Goal: Task Accomplishment & Management: Manage account settings

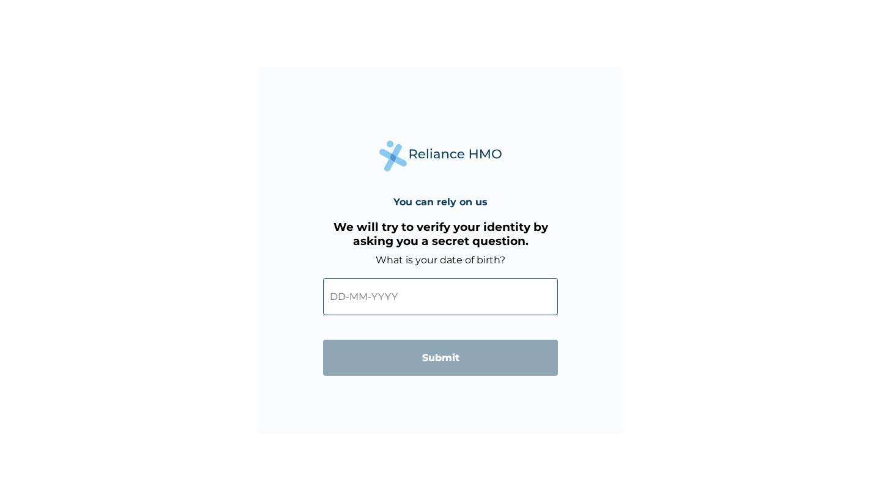
click at [360, 287] on input "text" at bounding box center [440, 296] width 235 height 37
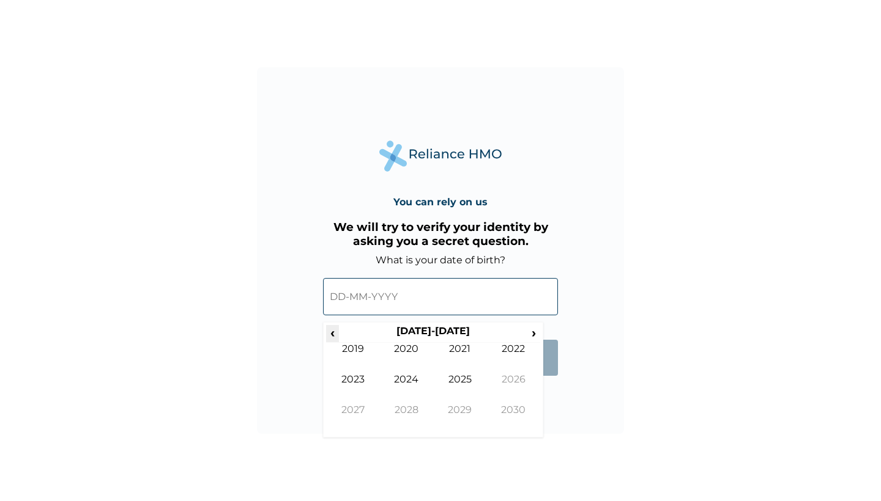
click at [330, 331] on span "‹" at bounding box center [332, 332] width 13 height 15
click at [531, 330] on span "›" at bounding box center [533, 332] width 13 height 15
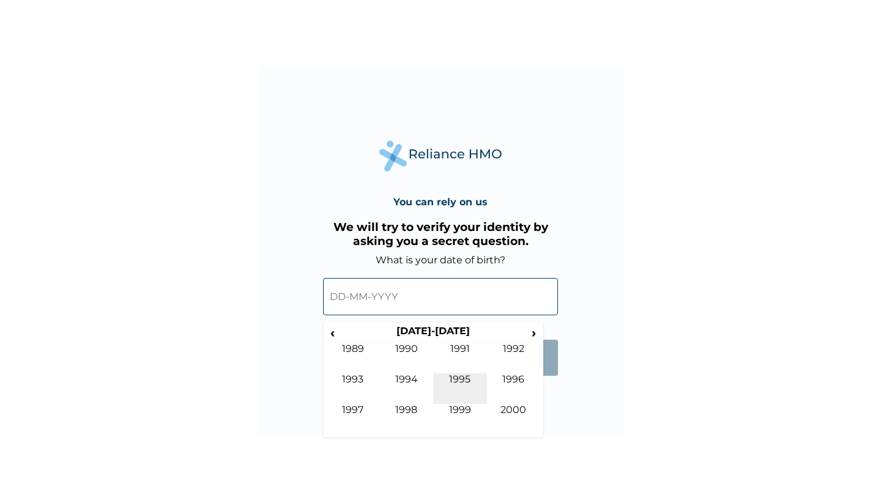
click at [454, 378] on td "1995" at bounding box center [460, 389] width 54 height 31
click at [516, 385] on td "Aug" at bounding box center [514, 389] width 54 height 31
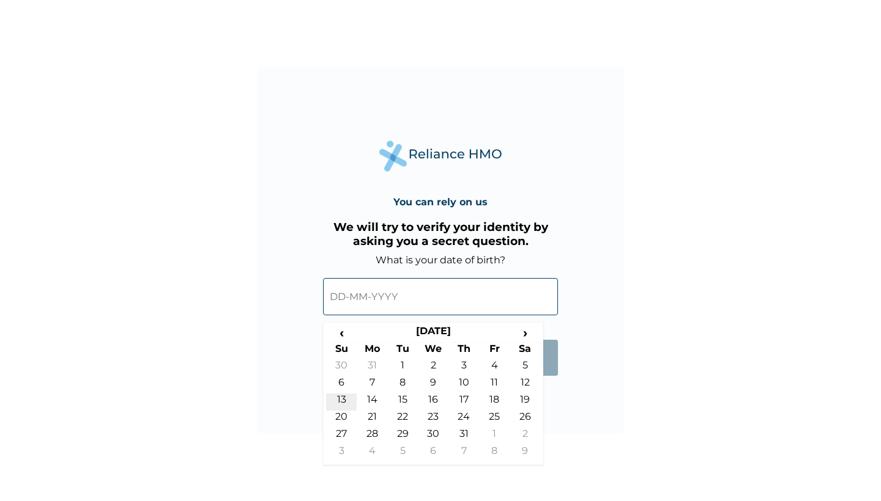
click at [346, 396] on td "13" at bounding box center [341, 402] width 31 height 17
type input "13-08-1995"
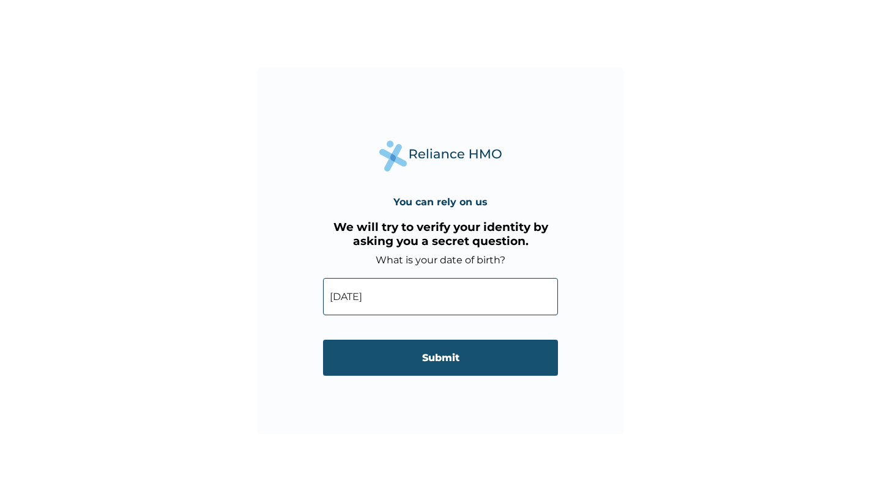
click at [404, 361] on input "Submit" at bounding box center [440, 358] width 235 height 36
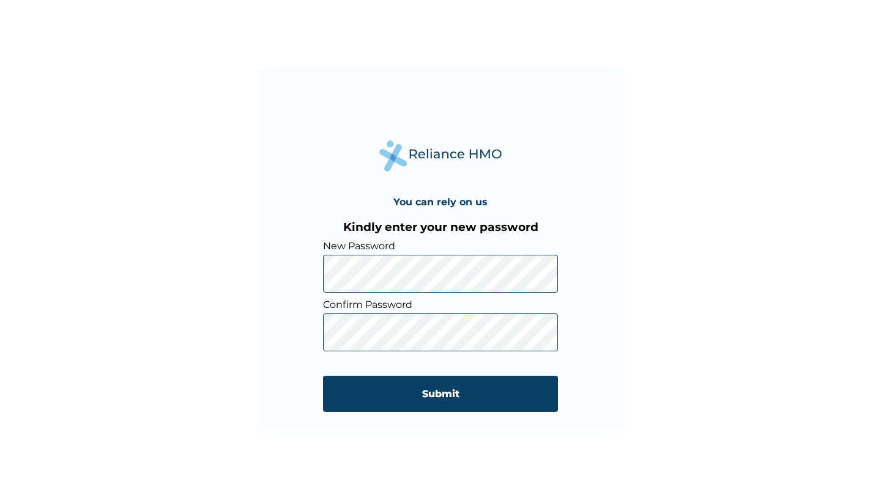
click at [440, 394] on input "Submit" at bounding box center [440, 394] width 235 height 36
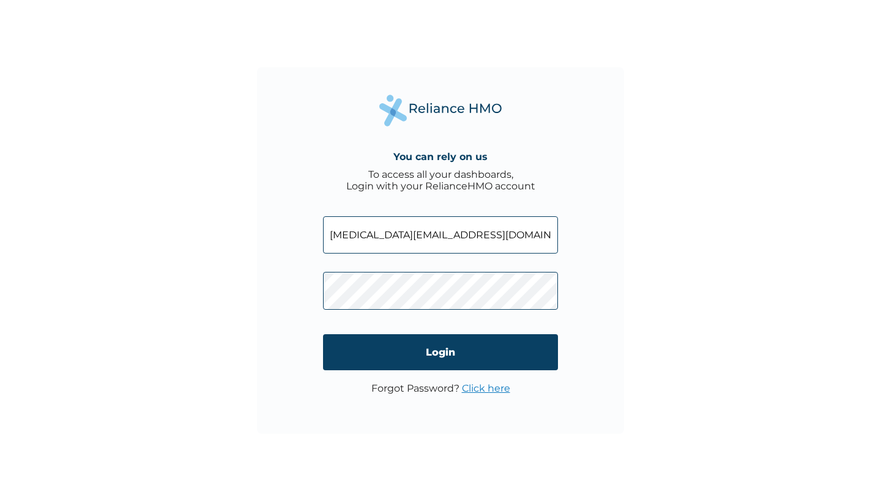
type input "tobi.oduselu@sterling.ng"
click at [440, 352] on input "Login" at bounding box center [440, 352] width 235 height 36
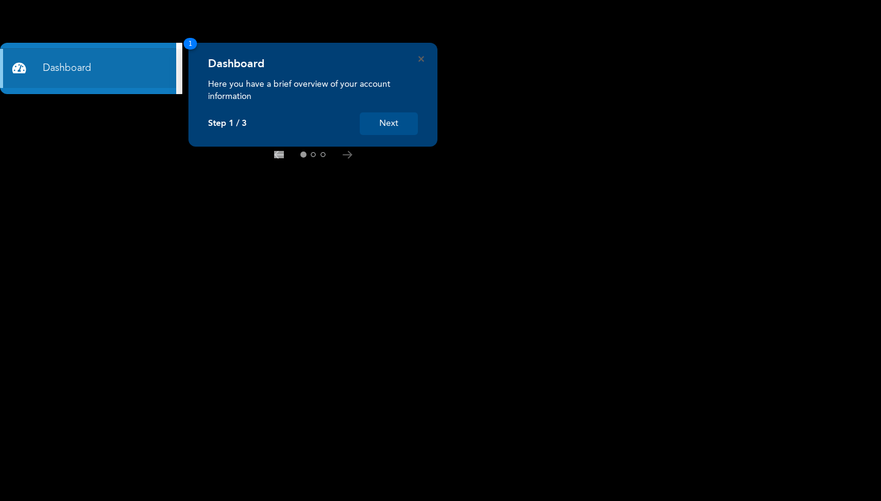
click at [395, 125] on button "Next" at bounding box center [389, 124] width 58 height 23
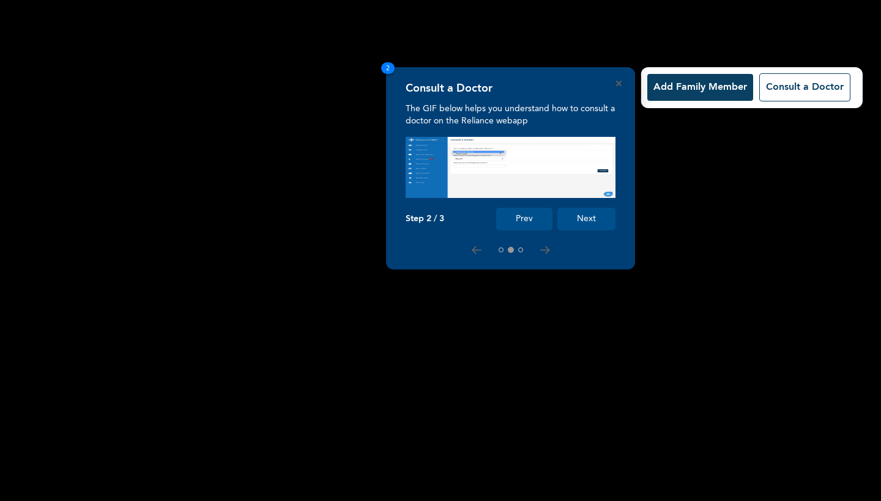
click at [591, 215] on button "Next" at bounding box center [586, 219] width 58 height 23
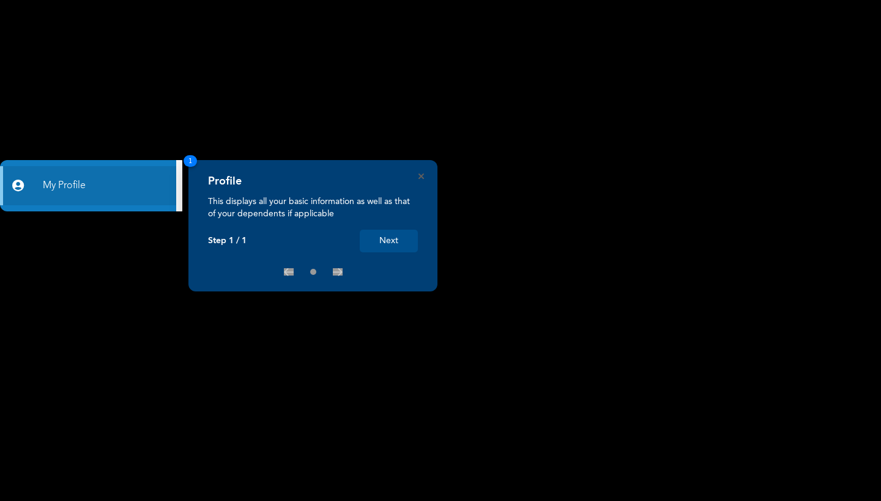
click at [385, 217] on p "This displays all your basic information as well as that of your dependents if …" at bounding box center [313, 208] width 210 height 24
click at [393, 234] on button "Next" at bounding box center [389, 241] width 58 height 23
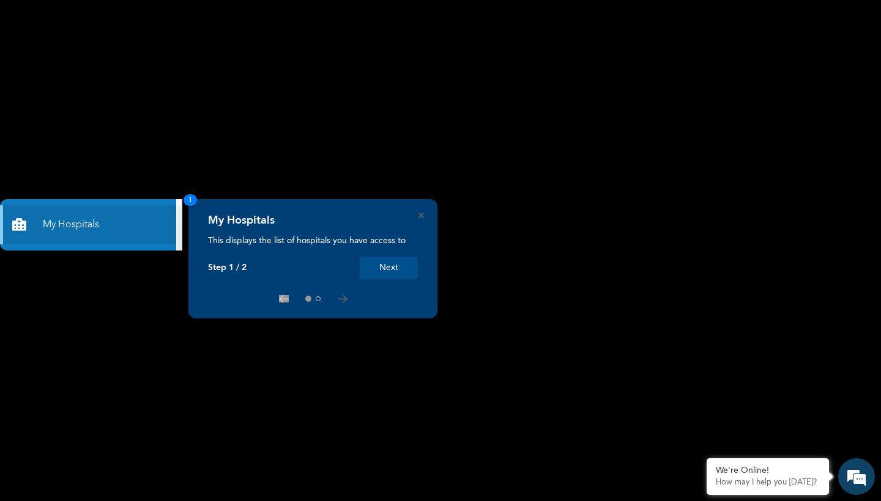
click at [389, 265] on button "Next" at bounding box center [389, 268] width 58 height 23
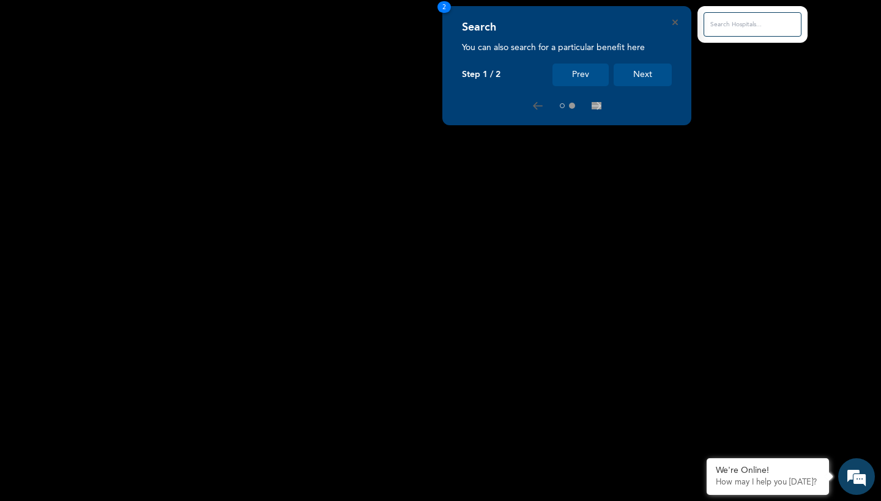
click at [632, 75] on button "Next" at bounding box center [642, 75] width 58 height 23
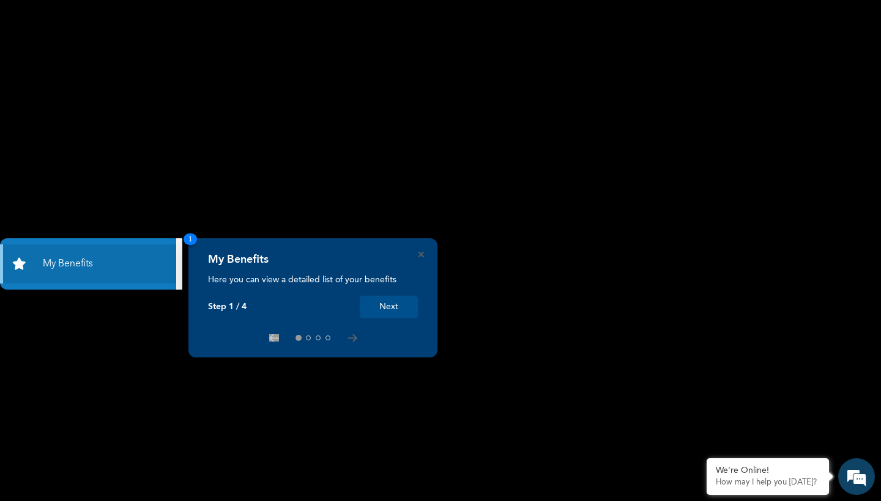
click at [394, 307] on button "Next" at bounding box center [389, 307] width 58 height 23
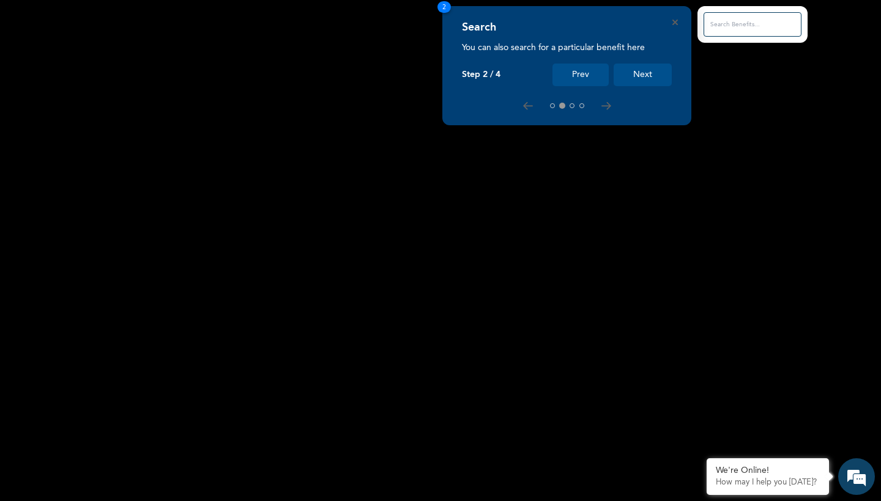
click at [643, 73] on button "Next" at bounding box center [642, 75] width 58 height 23
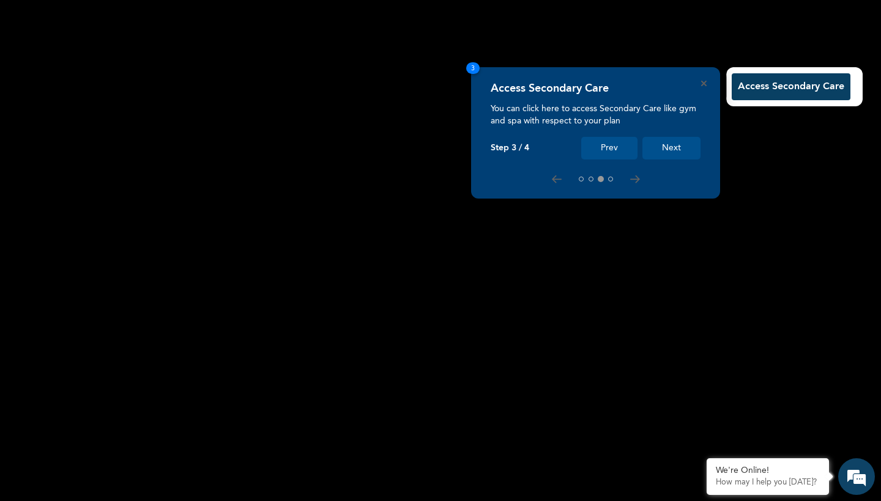
click at [669, 146] on button "Next" at bounding box center [671, 148] width 58 height 23
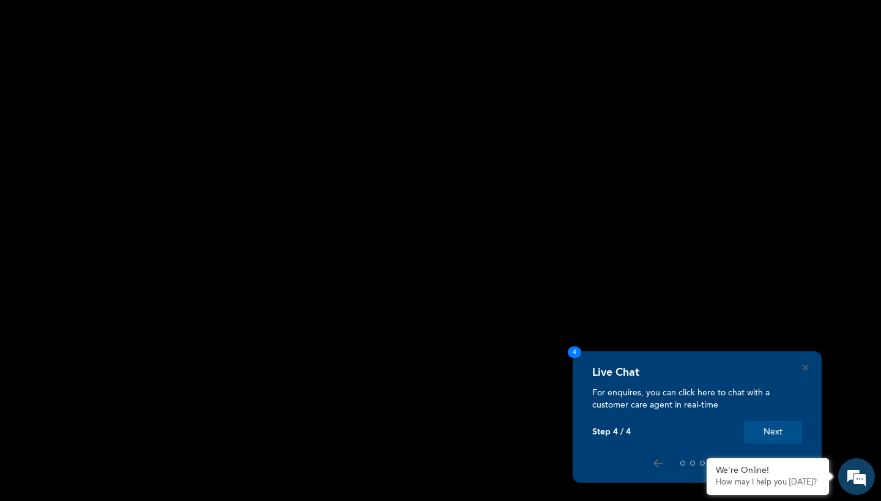
click at [769, 429] on button "Next" at bounding box center [773, 432] width 58 height 23
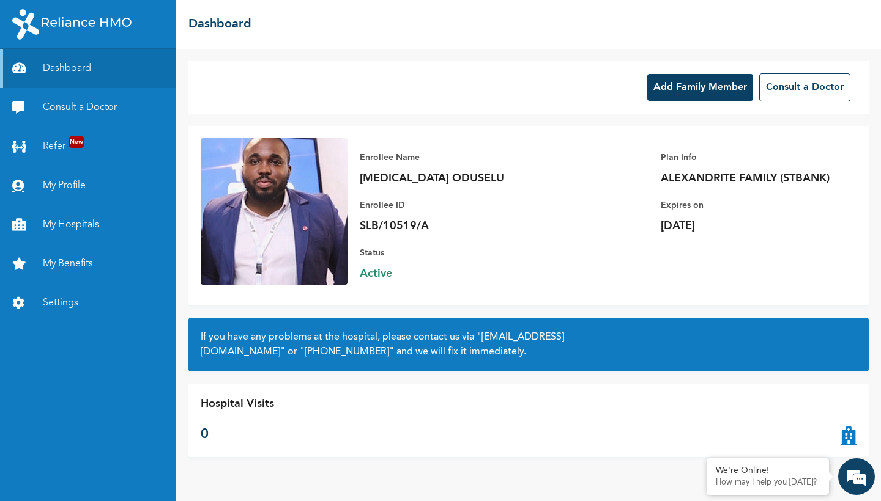
click at [70, 187] on link "My Profile" at bounding box center [88, 185] width 176 height 39
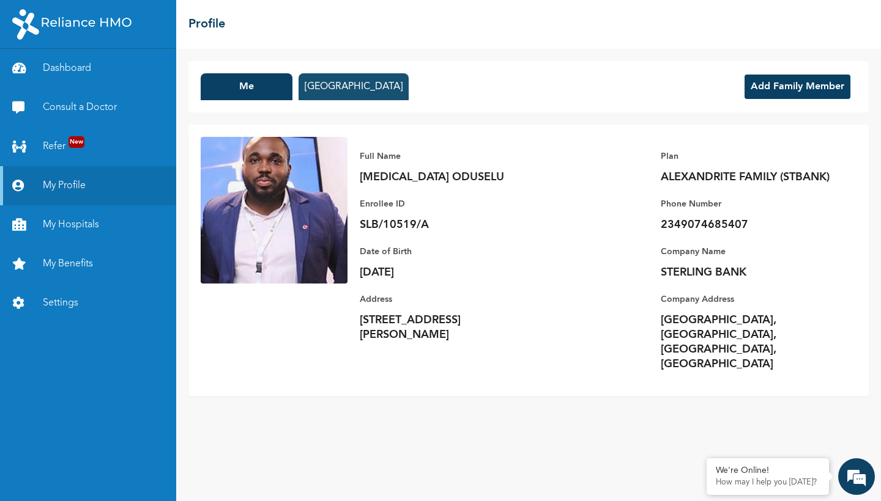
click at [341, 89] on button "[GEOGRAPHIC_DATA]" at bounding box center [353, 86] width 110 height 27
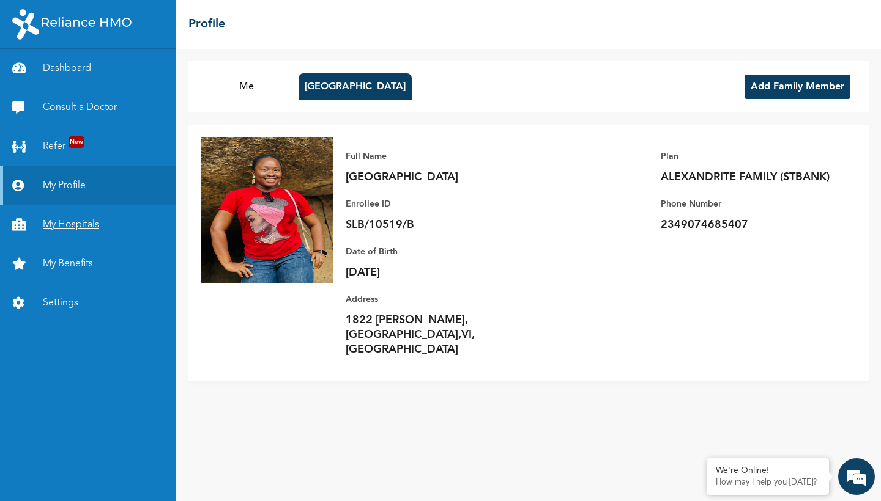
click at [75, 231] on link "My Hospitals" at bounding box center [88, 224] width 176 height 39
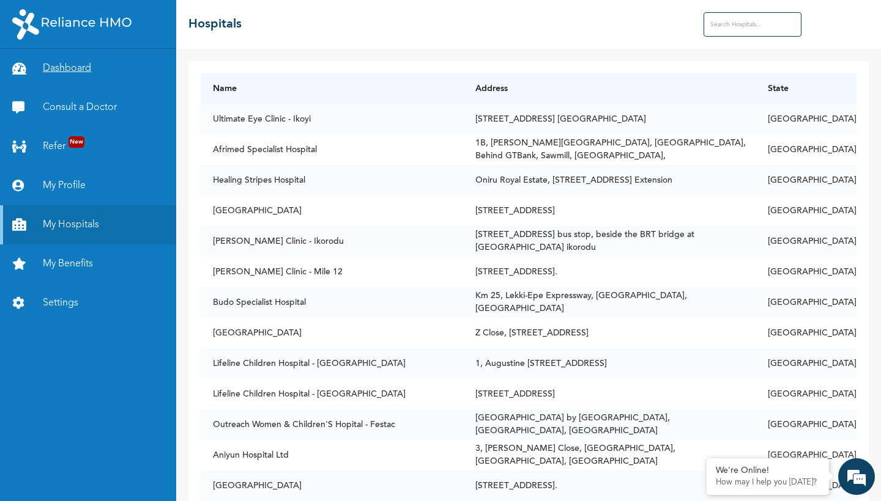
click at [70, 64] on link "Dashboard" at bounding box center [88, 68] width 176 height 39
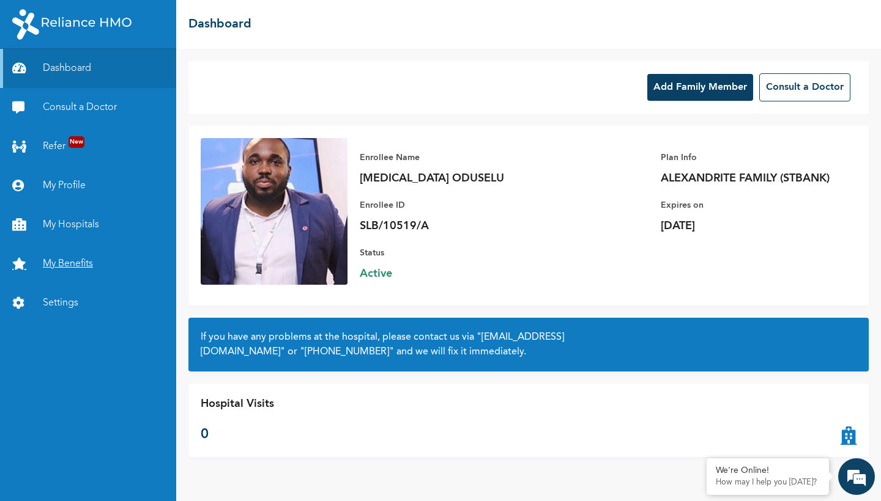
click at [85, 260] on link "My Benefits" at bounding box center [88, 264] width 176 height 39
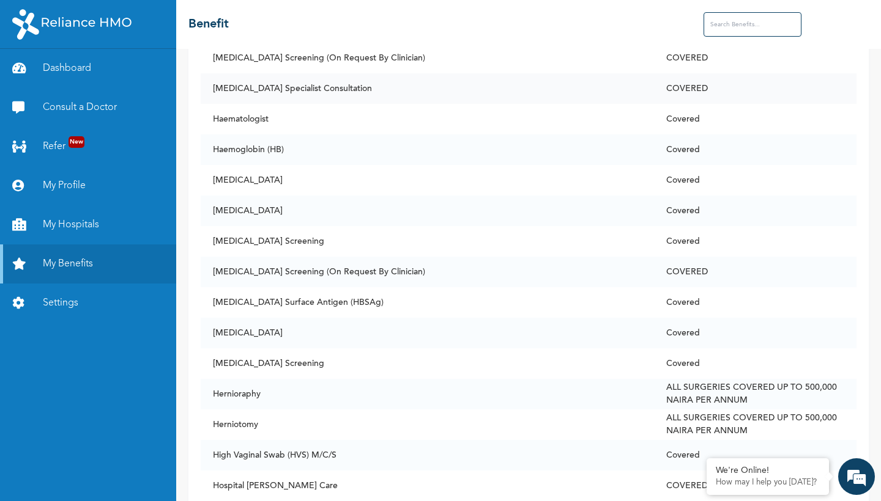
scroll to position [3722, 0]
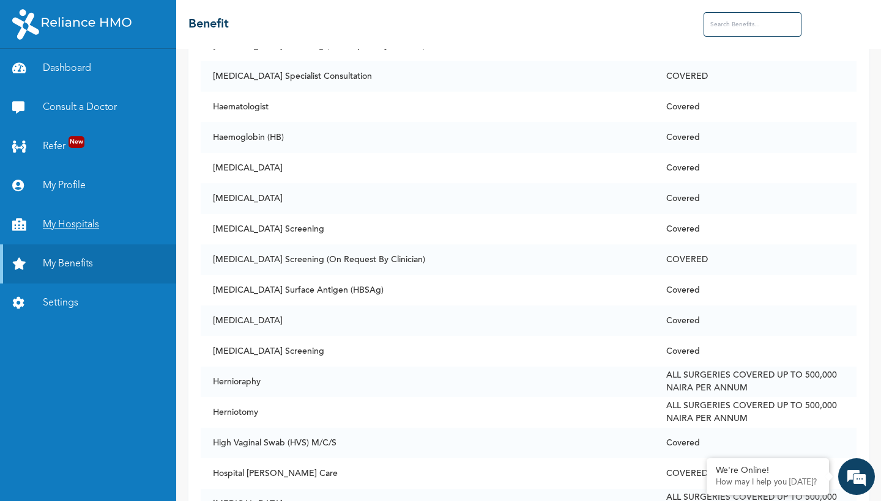
click at [86, 224] on link "My Hospitals" at bounding box center [88, 224] width 176 height 39
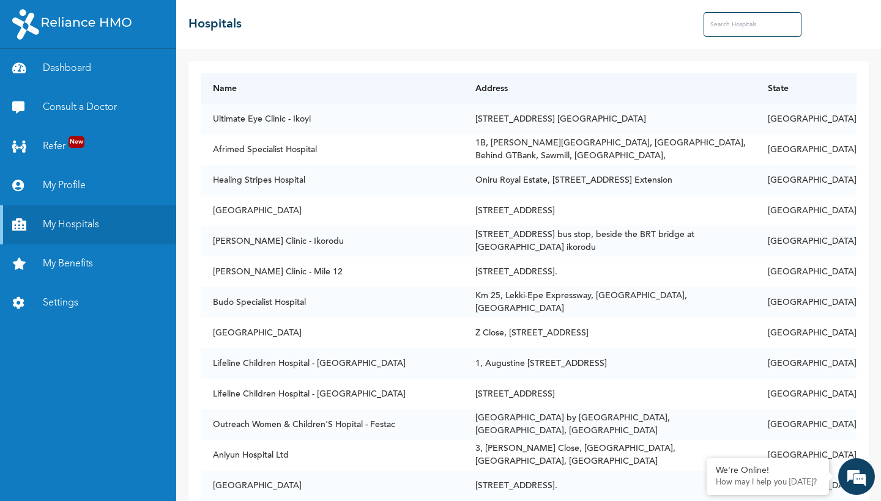
click at [741, 32] on input "text" at bounding box center [752, 24] width 98 height 24
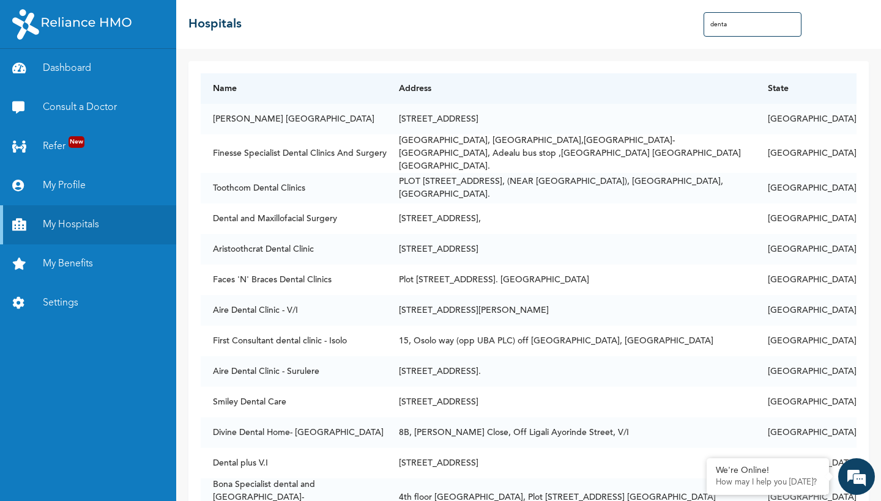
type input "dental"
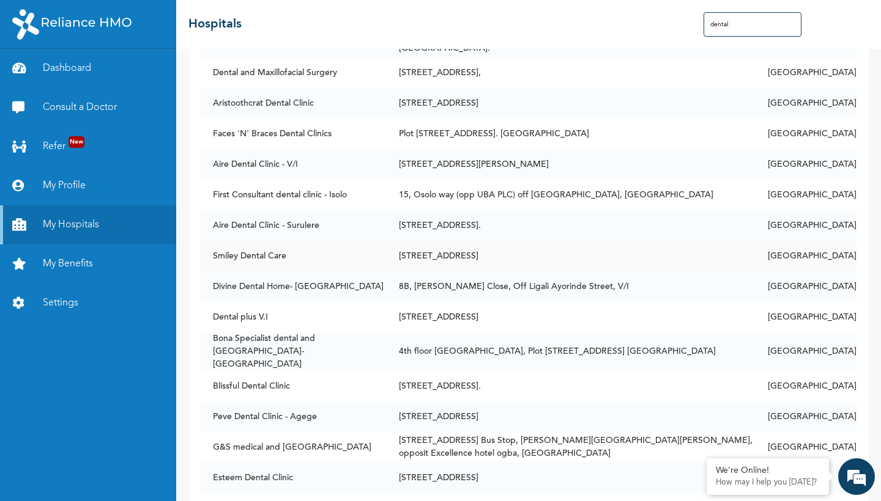
scroll to position [142, 0]
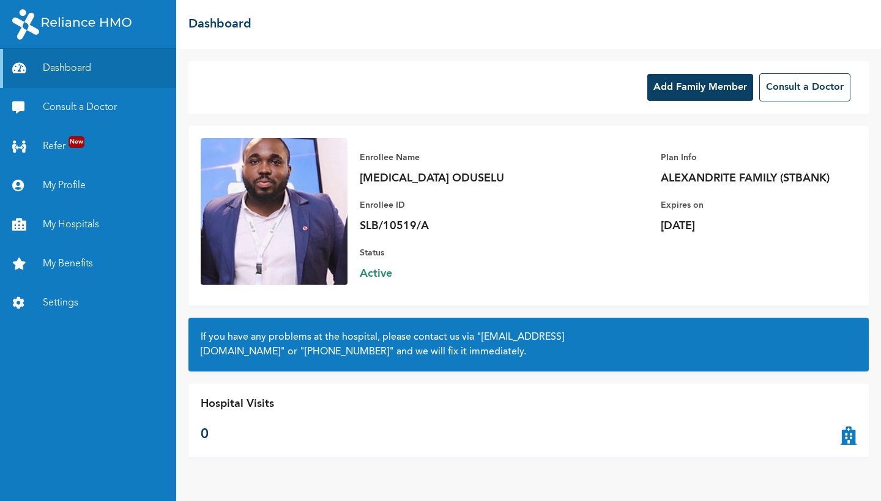
click at [715, 87] on button "Add Family Member" at bounding box center [700, 87] width 106 height 27
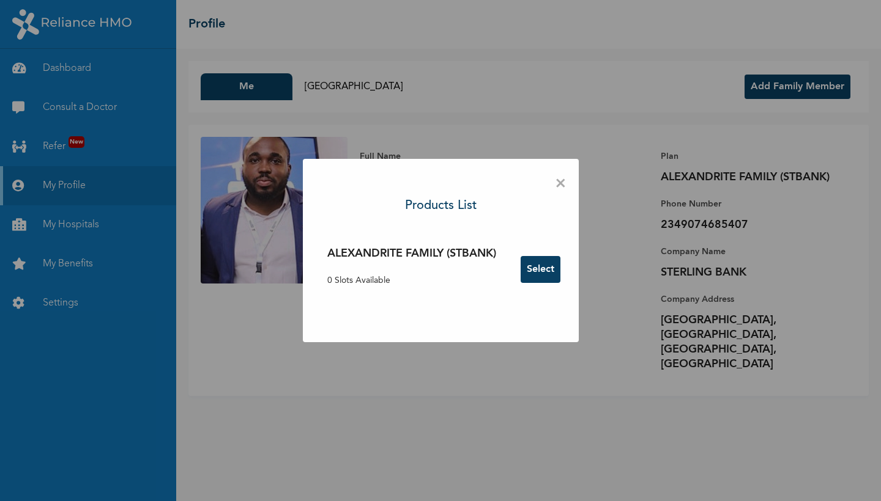
click at [541, 275] on button "Select" at bounding box center [540, 269] width 40 height 27
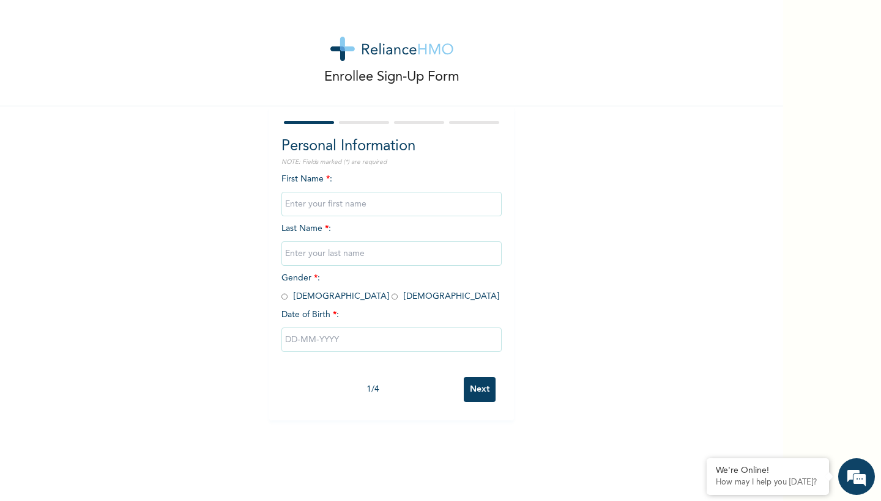
click at [418, 209] on input "text" at bounding box center [391, 204] width 220 height 24
type input "Judah"
click at [331, 247] on input "text" at bounding box center [391, 254] width 220 height 24
type input "Oduselu"
click at [284, 297] on input "radio" at bounding box center [284, 297] width 6 height 12
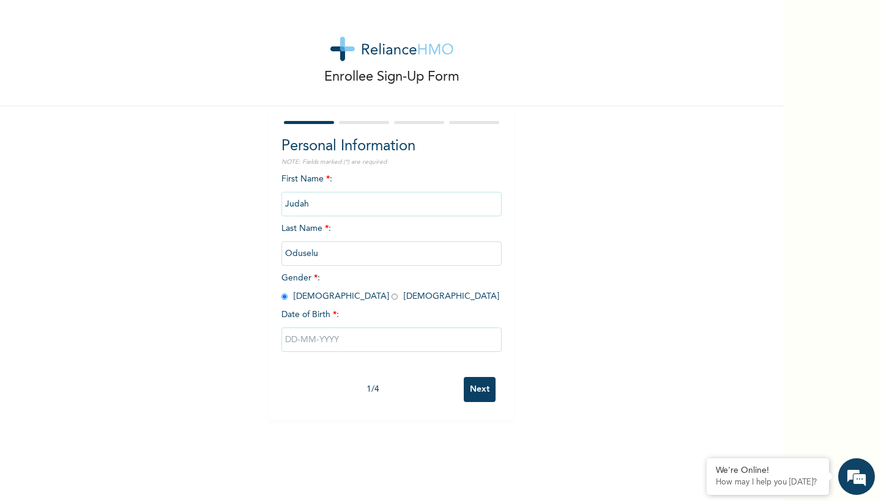
radio input "true"
click at [336, 339] on input "text" at bounding box center [391, 340] width 220 height 24
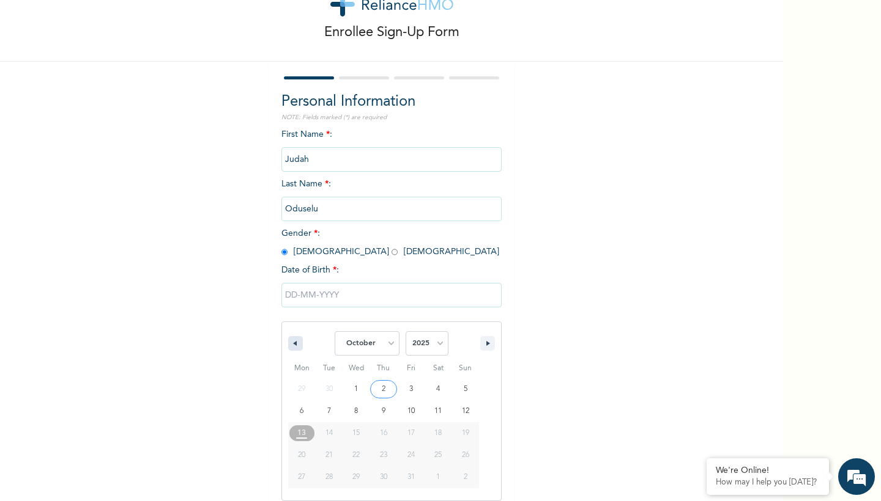
click at [297, 342] on button "button" at bounding box center [295, 343] width 15 height 15
select select "8"
type input "09/03/2025"
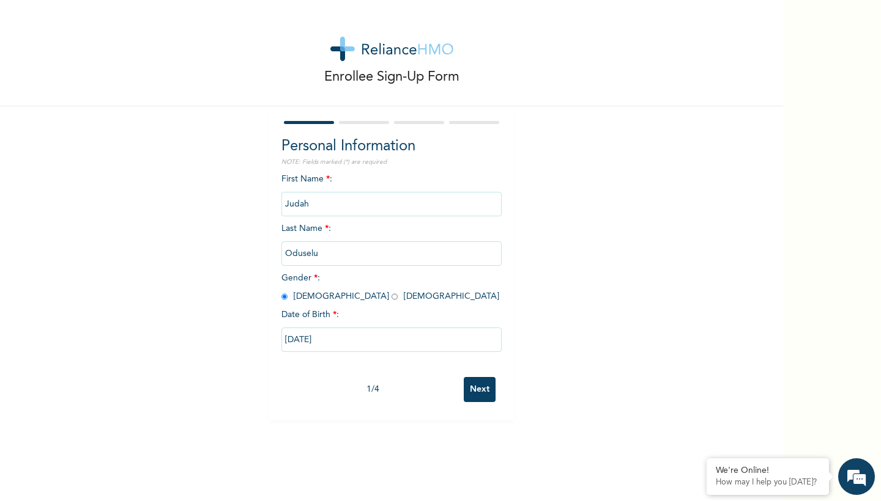
click at [479, 386] on input "Next" at bounding box center [480, 389] width 32 height 25
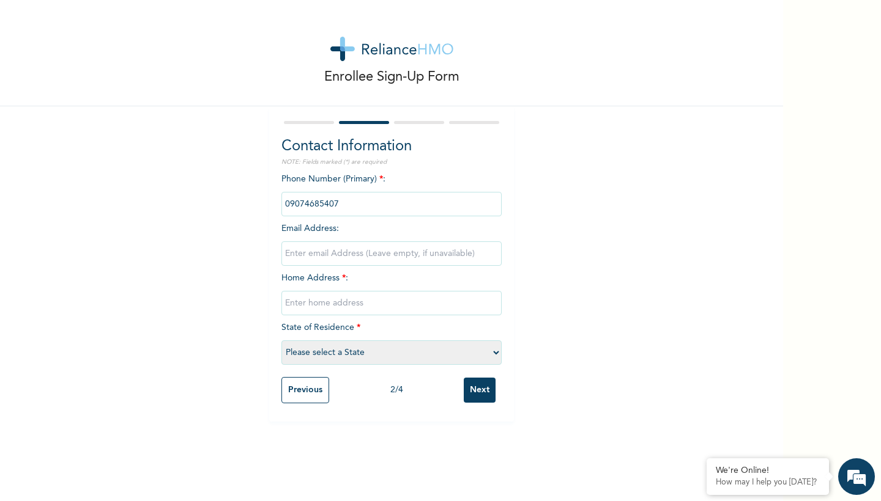
type input "09074685407"
type input "tosinoduselu2013@gmail.com"
type input "Horizon 2 extension, off Chisco Busstop, lekki"
select select "25"
click at [474, 385] on input "Next" at bounding box center [480, 390] width 32 height 25
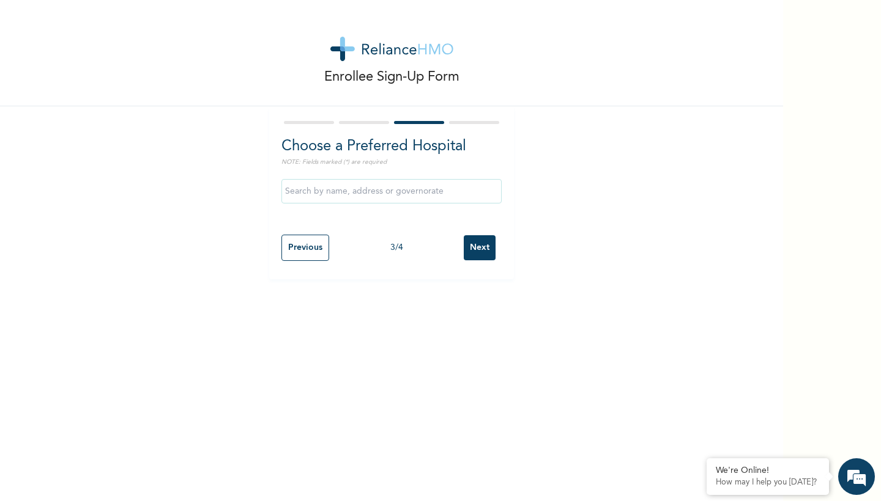
click at [480, 246] on input "Next" at bounding box center [480, 247] width 32 height 25
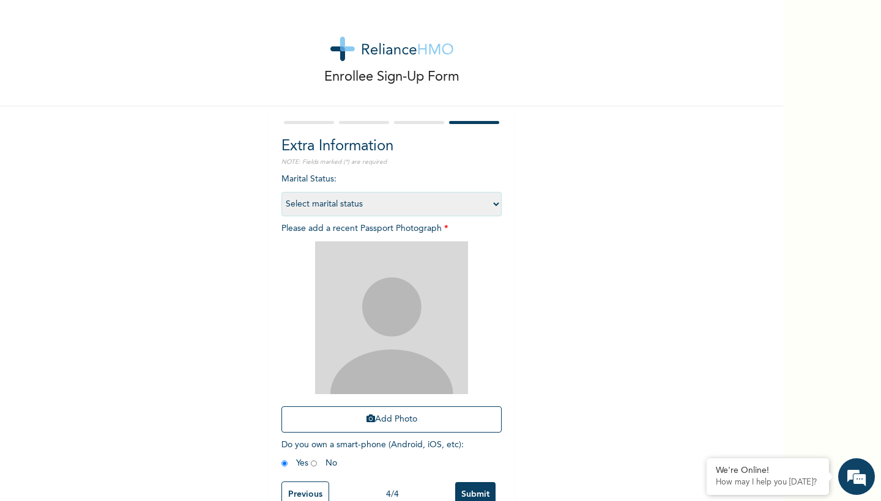
select select "1"
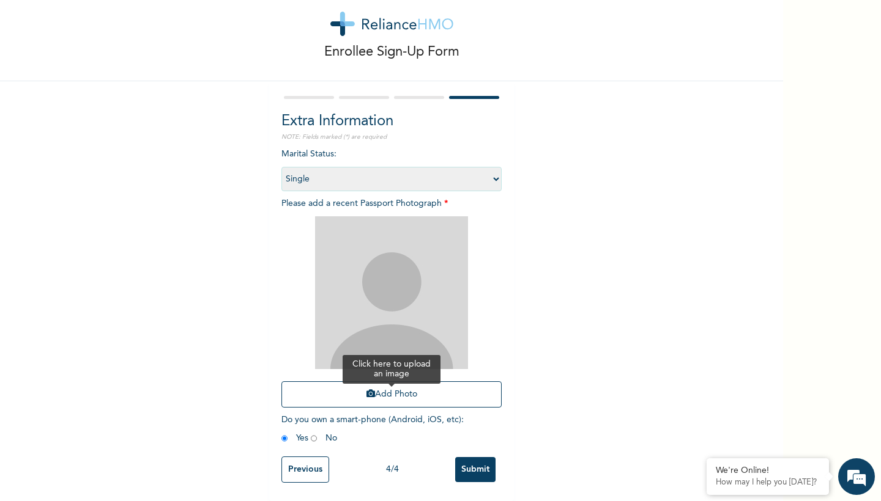
click at [369, 396] on icon "button" at bounding box center [370, 394] width 9 height 9
click at [478, 470] on input "Submit" at bounding box center [475, 469] width 40 height 25
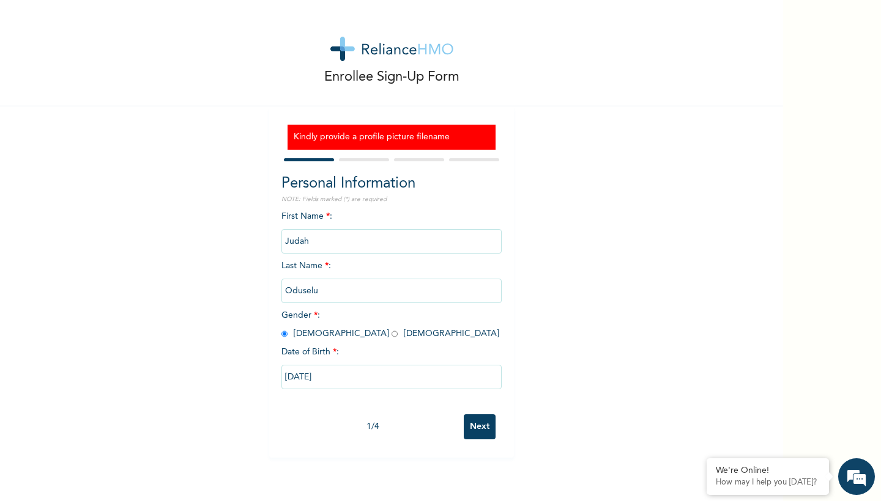
click at [487, 425] on input "Next" at bounding box center [480, 427] width 32 height 25
select select "25"
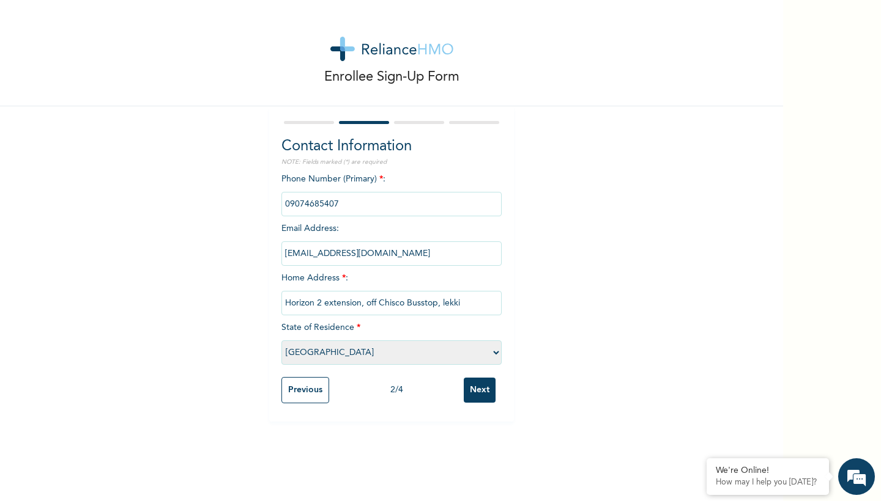
click at [487, 425] on div "Enrollee Sign-Up Form Contact Information NOTE: Fields marked (*) are required …" at bounding box center [391, 250] width 783 height 501
click at [481, 389] on input "Next" at bounding box center [480, 390] width 32 height 25
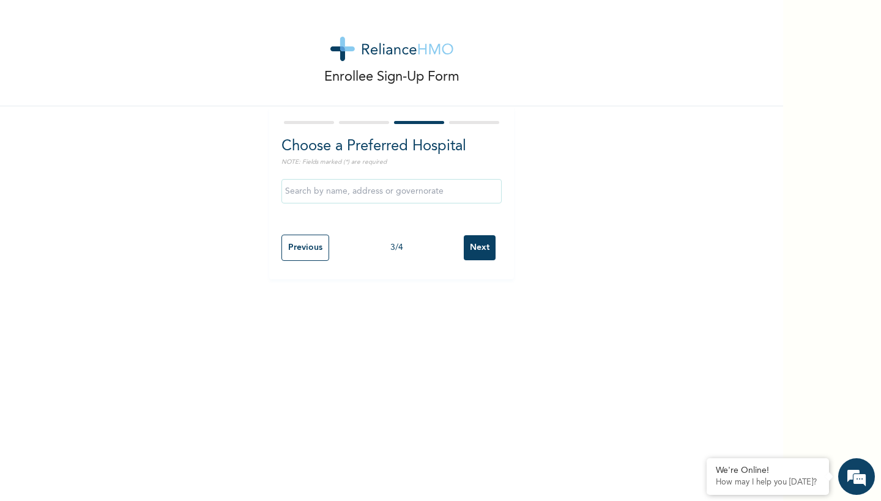
click at [466, 248] on input "Next" at bounding box center [480, 247] width 32 height 25
select select "1"
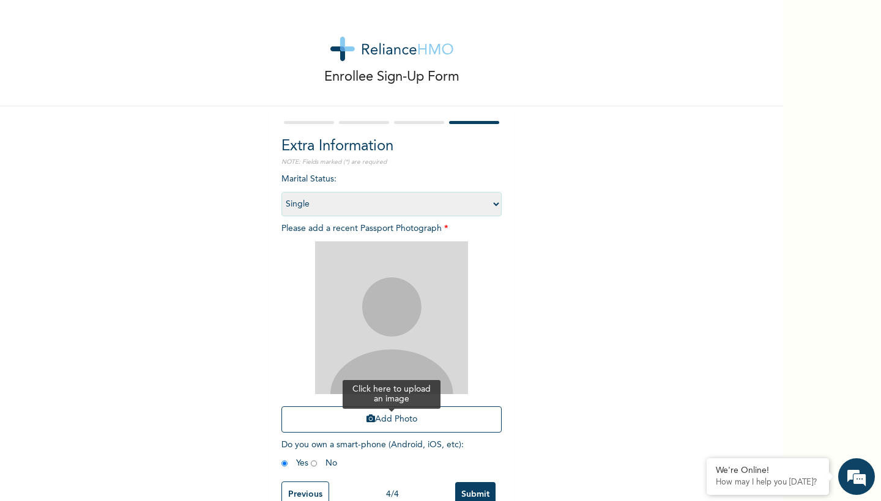
click at [399, 418] on button "Add Photo" at bounding box center [391, 420] width 220 height 26
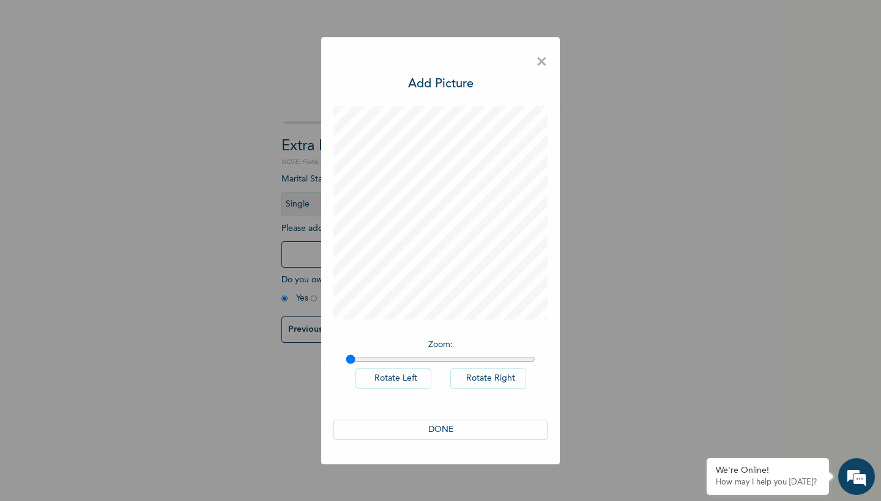
click at [471, 434] on button "DONE" at bounding box center [440, 430] width 214 height 20
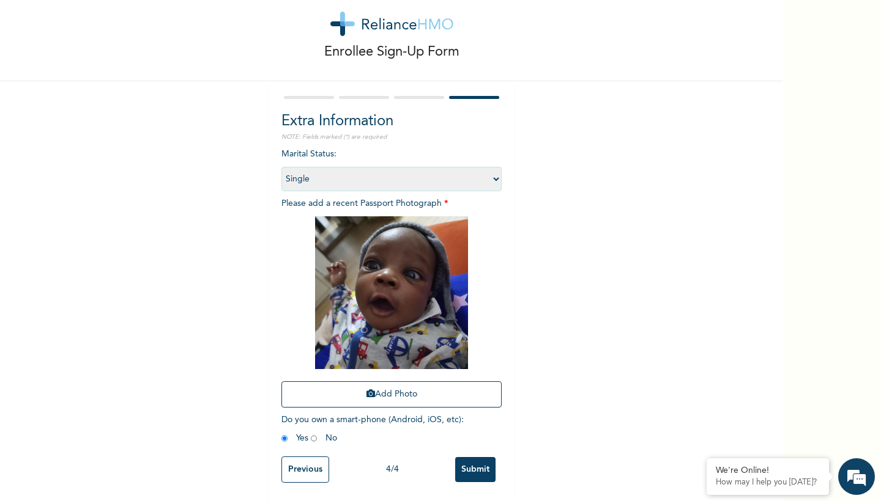
scroll to position [26, 0]
click at [478, 474] on input "Submit" at bounding box center [475, 469] width 40 height 25
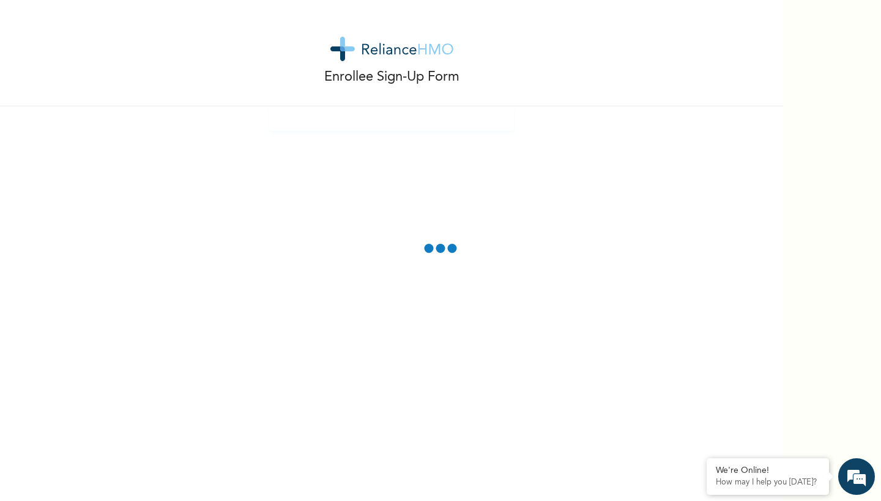
scroll to position [0, 0]
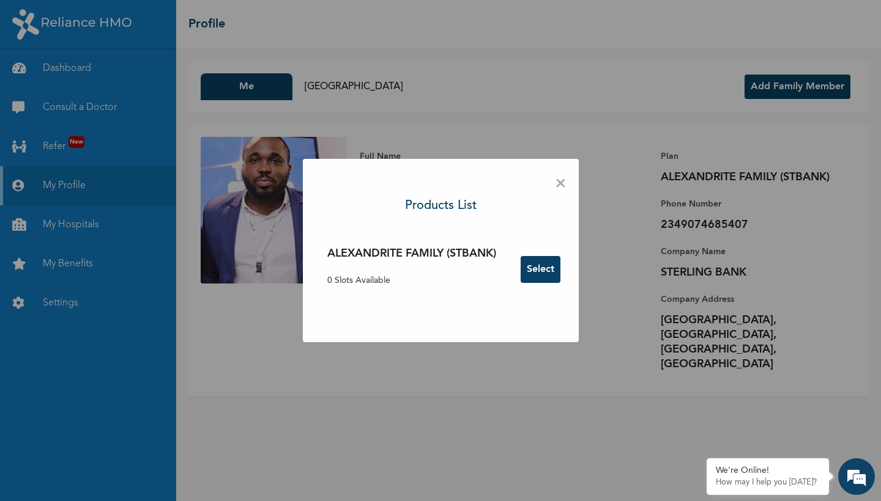
click at [560, 188] on span "×" at bounding box center [561, 184] width 12 height 26
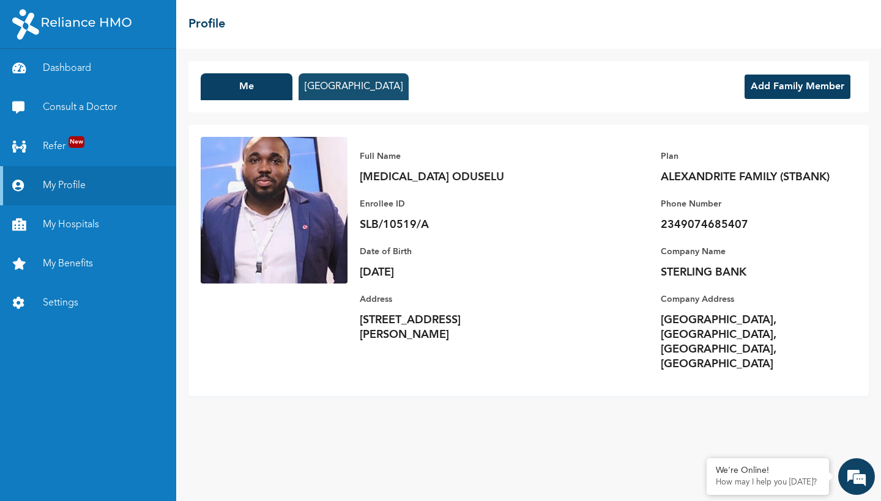
click at [330, 89] on button "[GEOGRAPHIC_DATA]" at bounding box center [353, 86] width 110 height 27
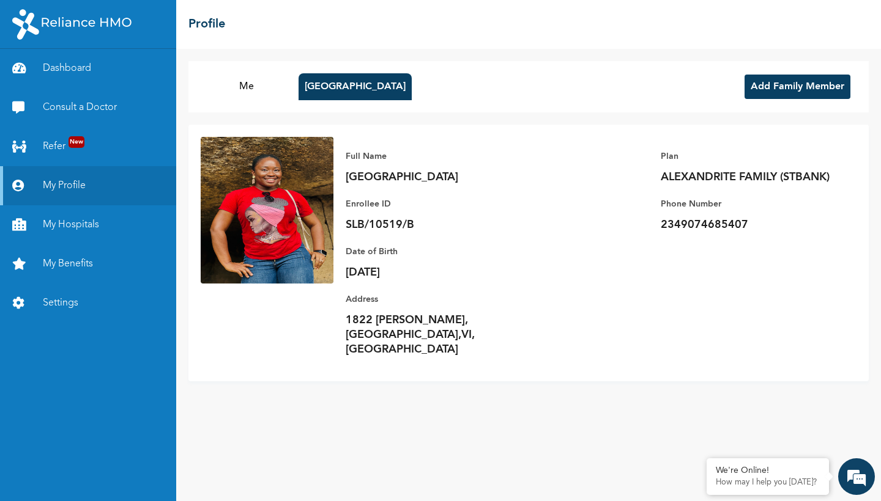
click at [770, 98] on button "Add Family Member" at bounding box center [797, 87] width 106 height 24
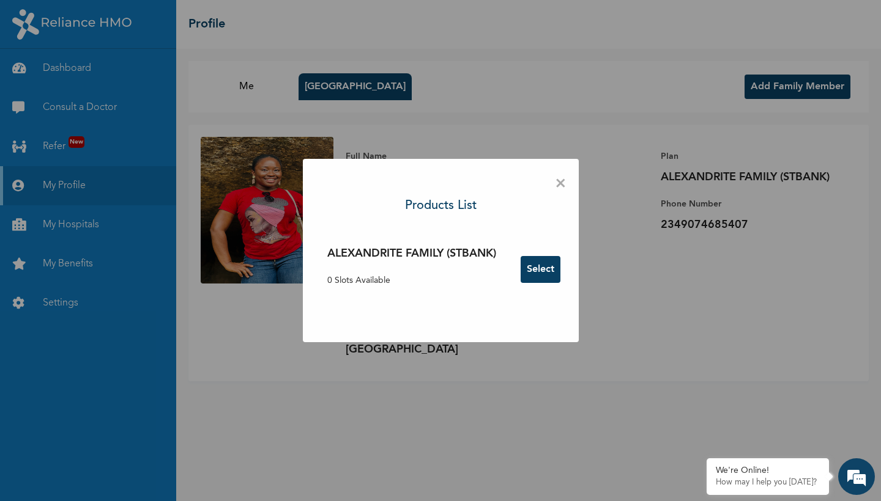
click at [564, 180] on span "×" at bounding box center [561, 184] width 12 height 26
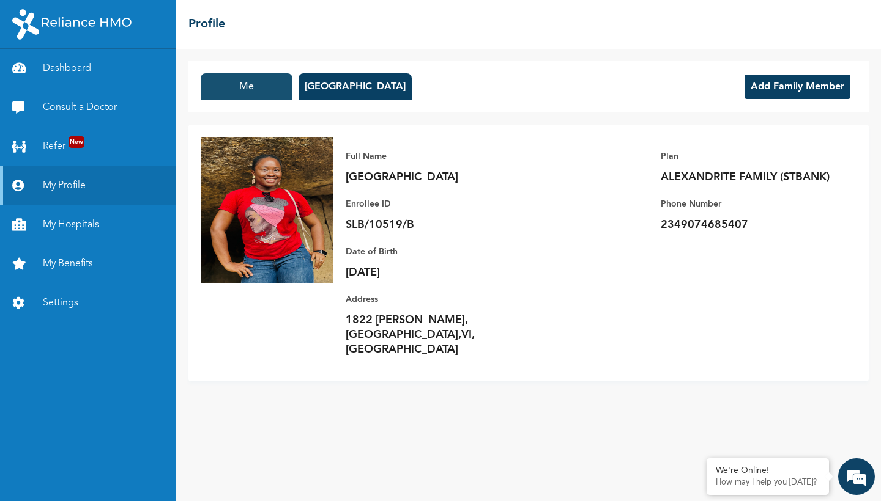
click at [262, 94] on button "Me" at bounding box center [247, 86] width 92 height 27
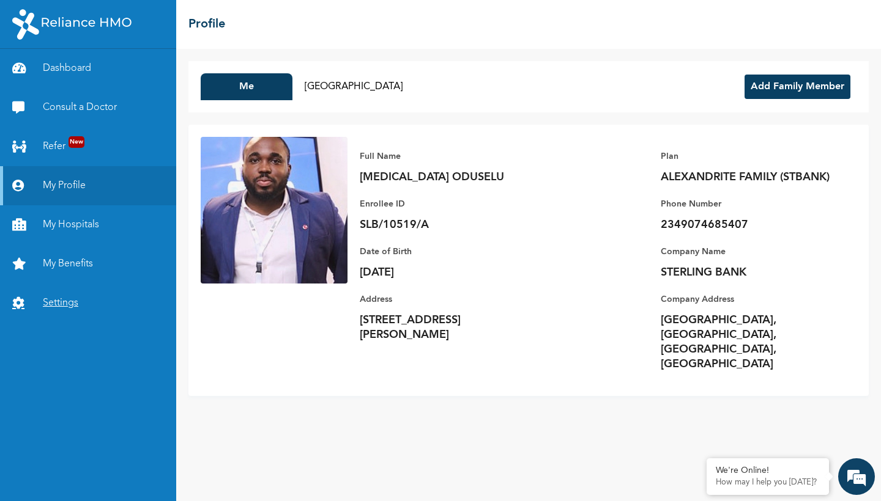
click at [65, 308] on link "Settings" at bounding box center [88, 303] width 176 height 39
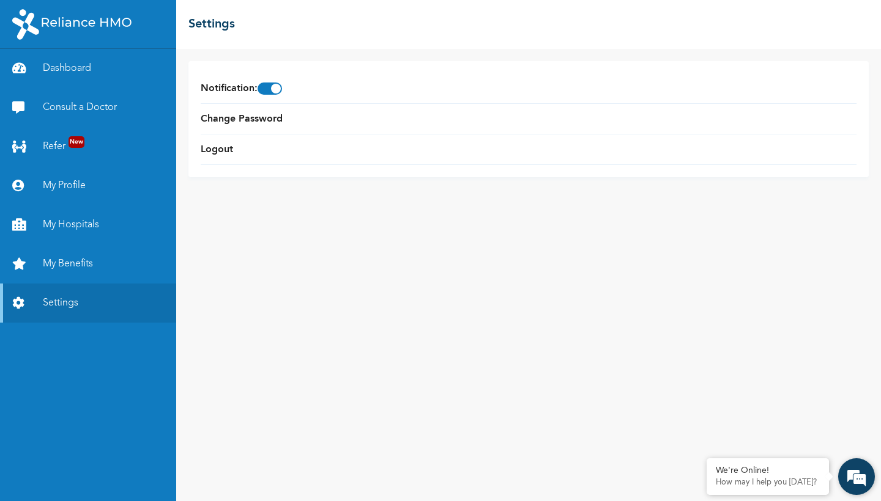
click at [861, 477] on em at bounding box center [856, 476] width 33 height 33
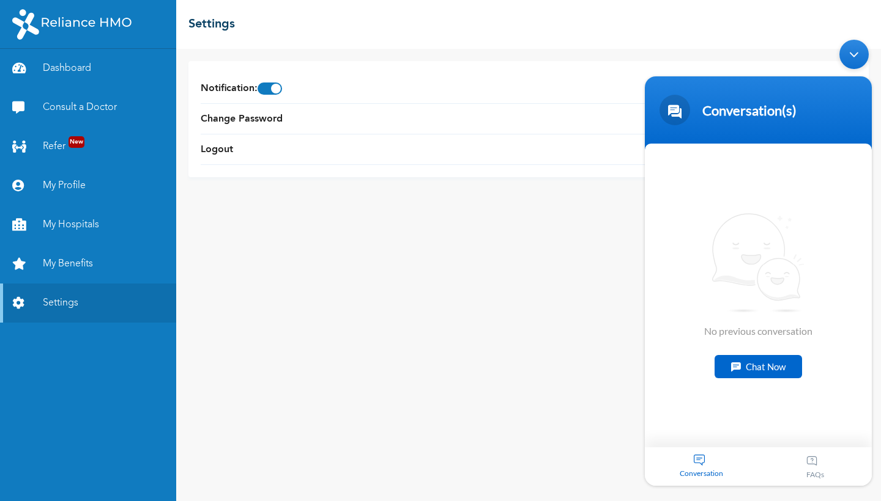
click at [706, 459] on div "Conversation" at bounding box center [702, 467] width 114 height 39
click at [750, 367] on div "Chat Now" at bounding box center [757, 366] width 87 height 23
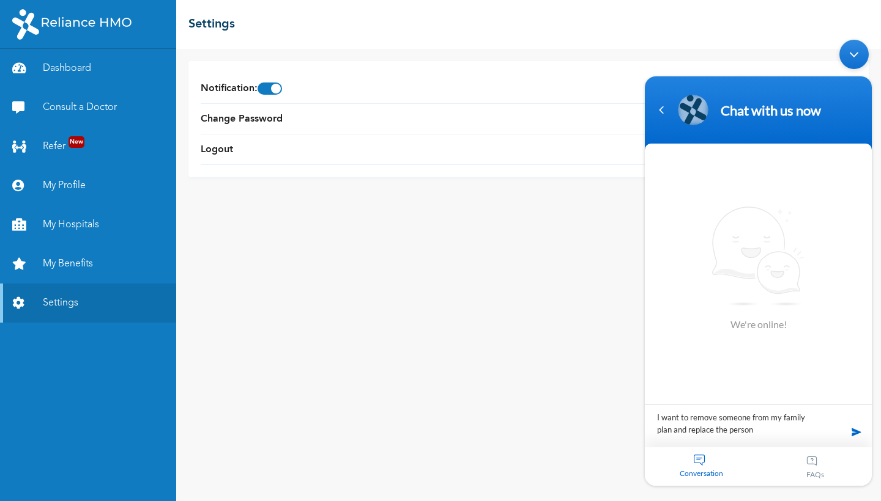
type textarea "I want to remove someone from my family plan and replace the person"
click at [856, 434] on span at bounding box center [856, 432] width 18 height 18
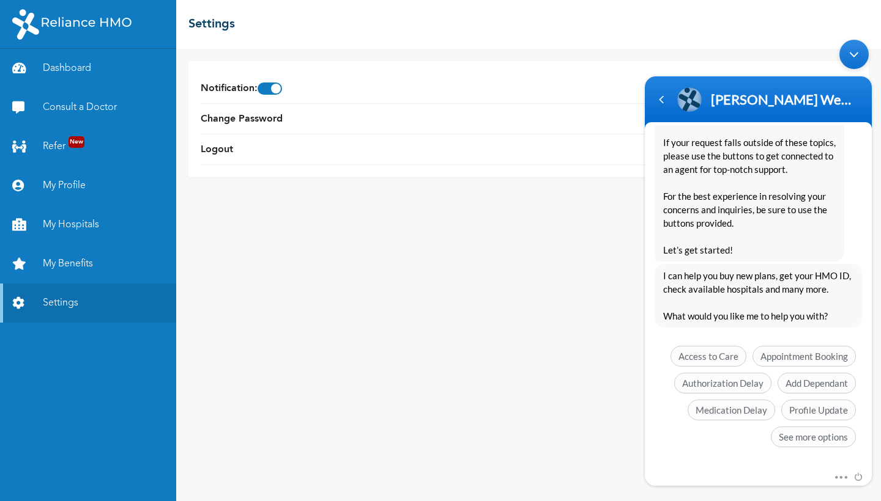
scroll to position [215, 0]
click at [794, 388] on span "Add Dependant" at bounding box center [816, 383] width 78 height 21
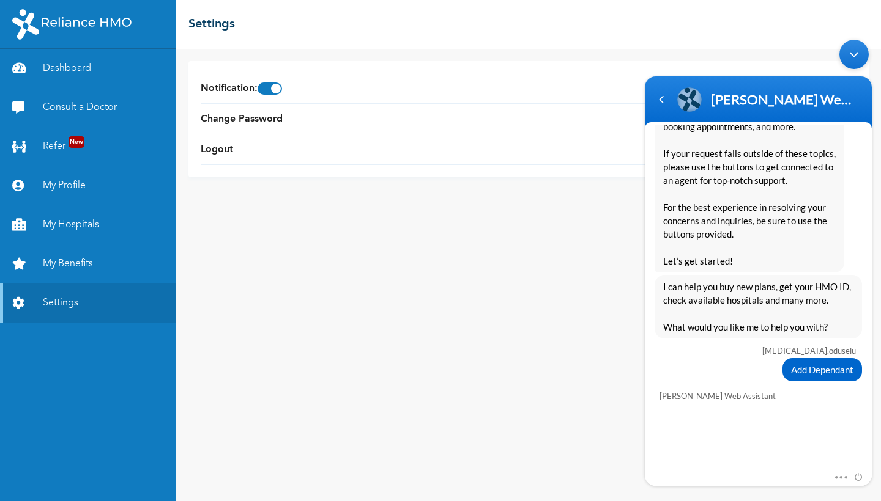
scroll to position [265, 0]
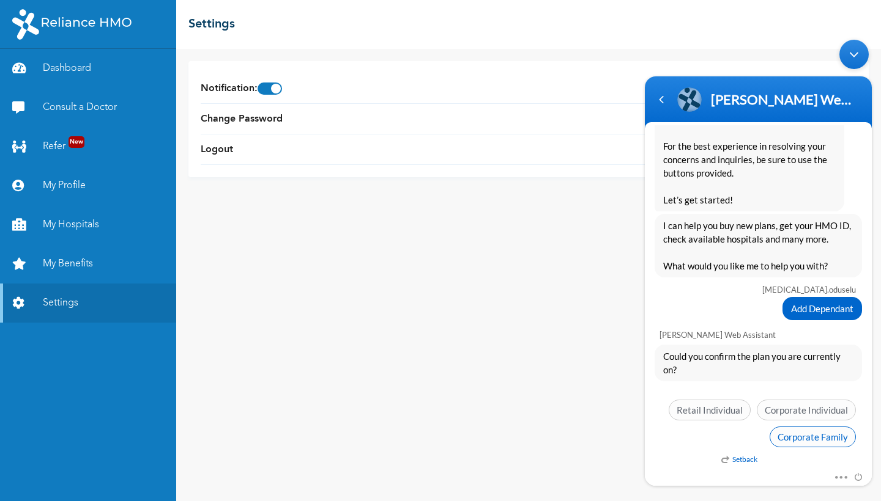
click at [794, 433] on span "Corporate Family" at bounding box center [812, 437] width 86 height 21
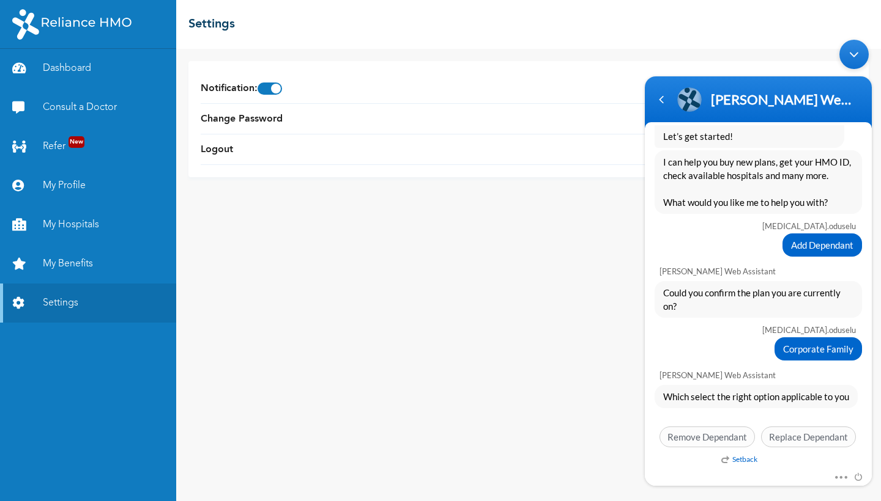
scroll to position [329, 0]
click at [785, 438] on span "Replace Dependant" at bounding box center [808, 437] width 95 height 21
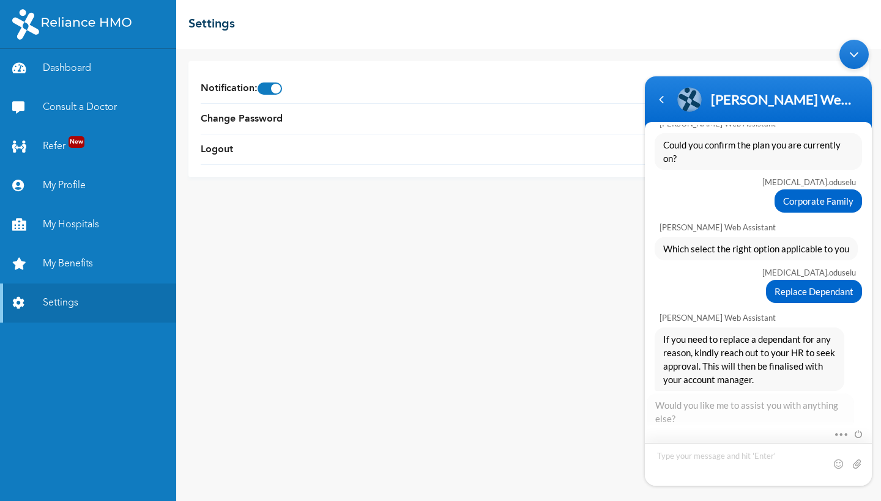
scroll to position [542, 0]
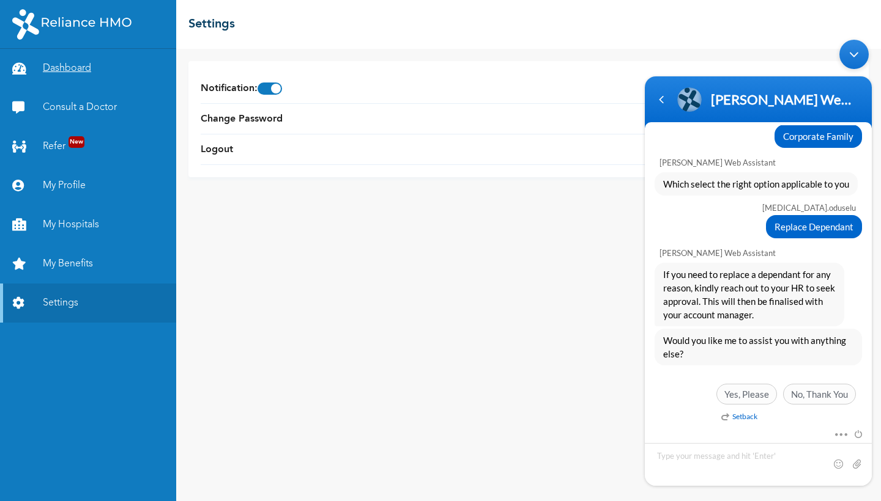
click at [67, 62] on link "Dashboard" at bounding box center [88, 68] width 176 height 39
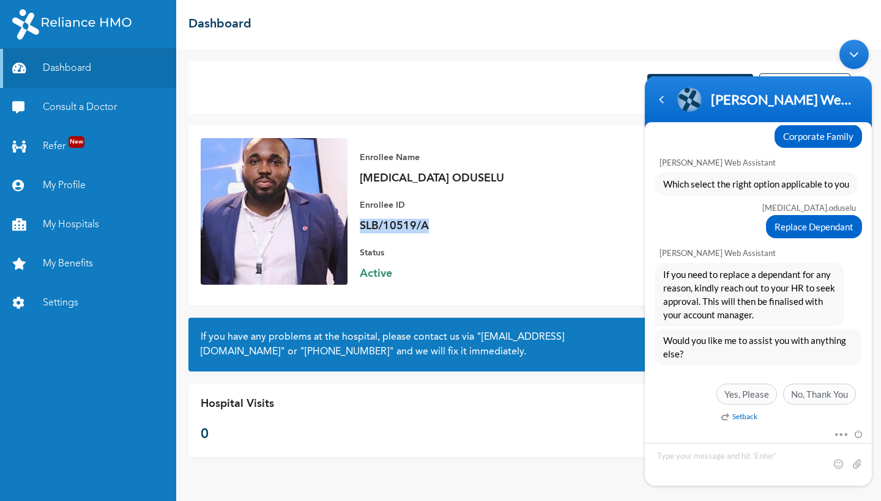
drag, startPoint x: 427, startPoint y: 227, endPoint x: 362, endPoint y: 220, distance: 65.9
click at [362, 220] on p "SLB/10519/A" at bounding box center [445, 226] width 171 height 15
copy p "SLB/10519/A"
click at [660, 108] on div "Navigation go back" at bounding box center [661, 100] width 18 height 18
